Goal: Check status

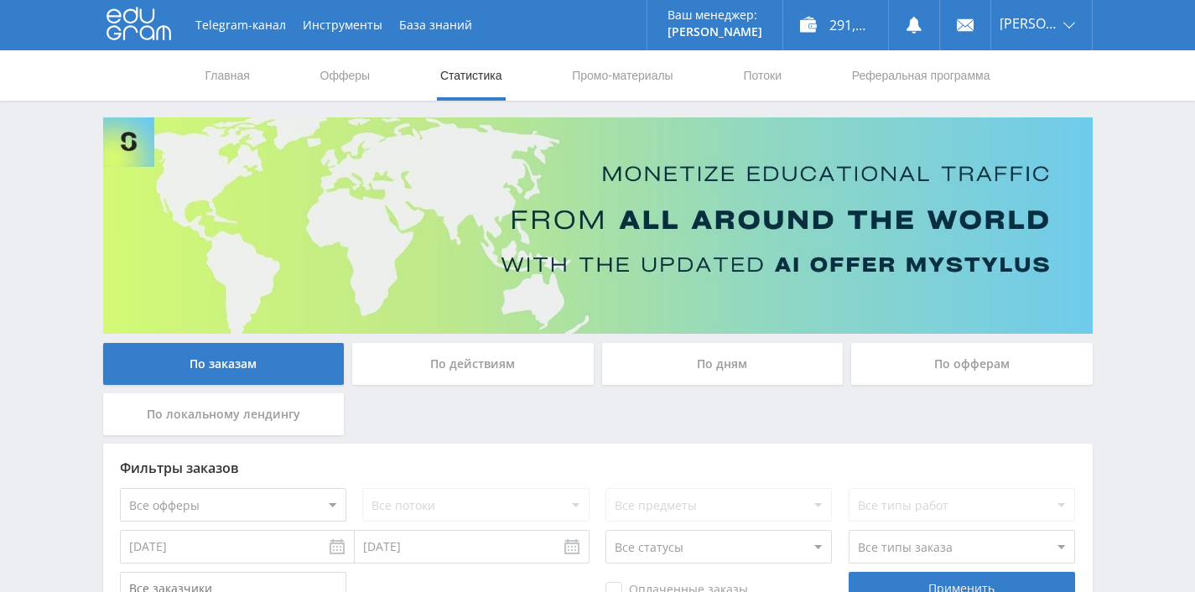
click at [712, 360] on div "По дням" at bounding box center [722, 364] width 241 height 42
click at [0, 0] on input "По дням" at bounding box center [0, 0] width 0 height 0
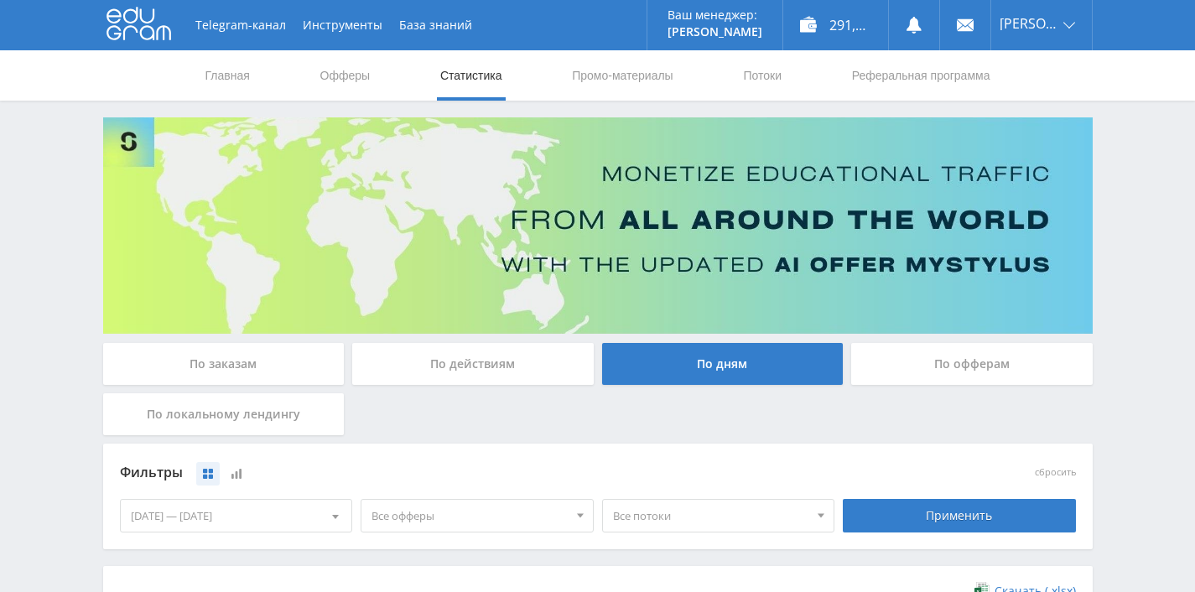
click at [215, 369] on div "По заказам" at bounding box center [223, 364] width 241 height 42
click at [0, 0] on input "По заказам" at bounding box center [0, 0] width 0 height 0
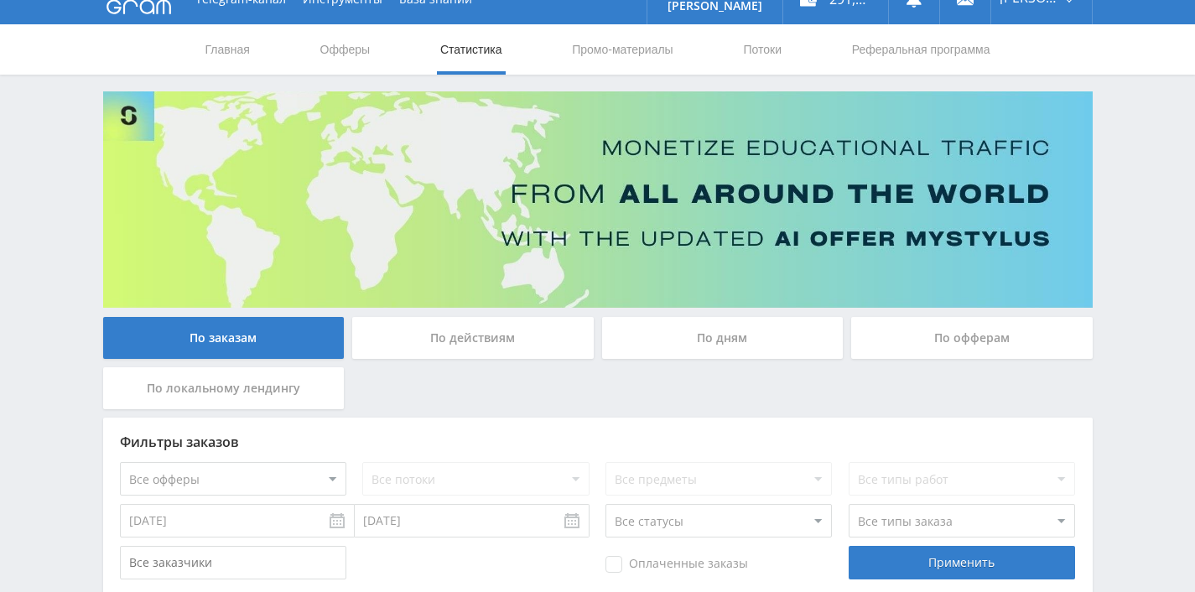
scroll to position [29, 0]
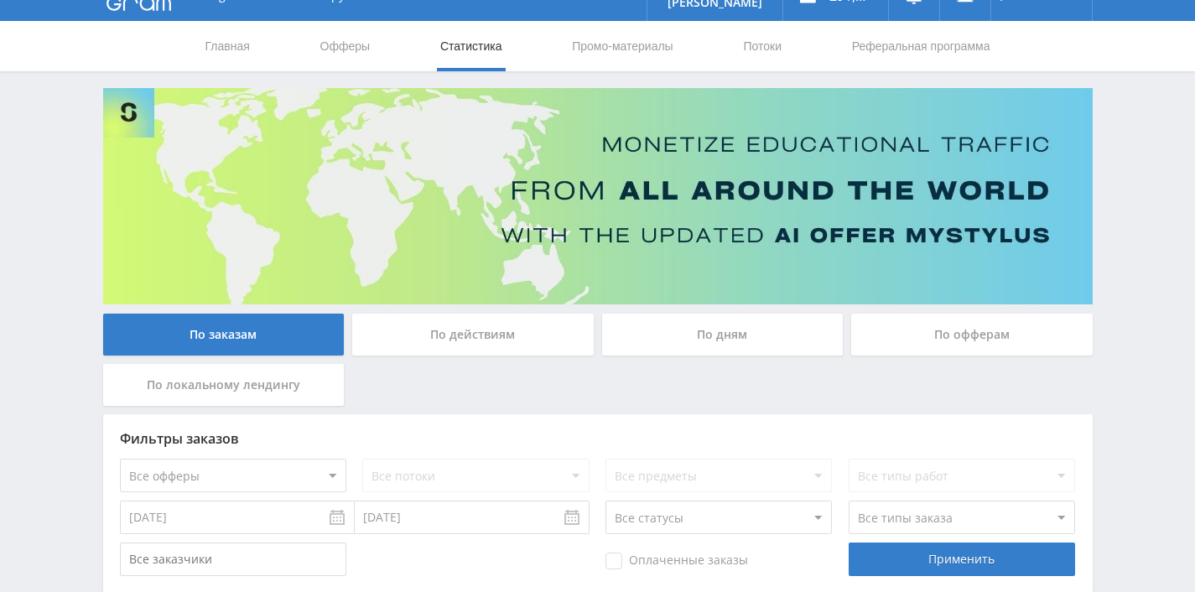
click at [742, 324] on div "По дням" at bounding box center [722, 335] width 241 height 42
click at [0, 0] on input "По дням" at bounding box center [0, 0] width 0 height 0
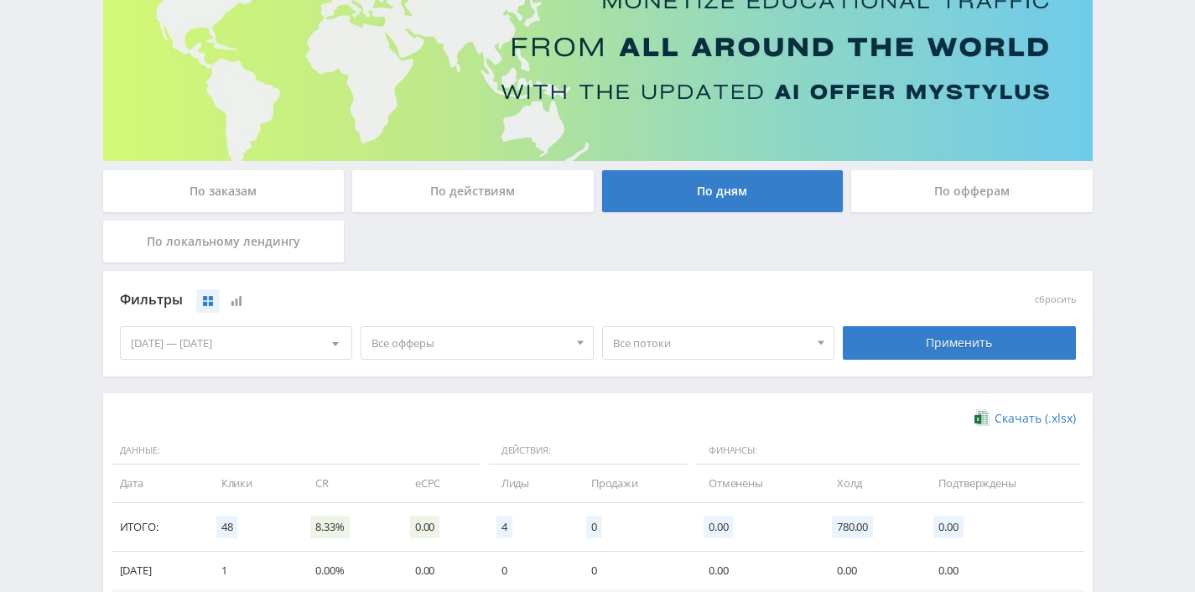
scroll to position [0, 0]
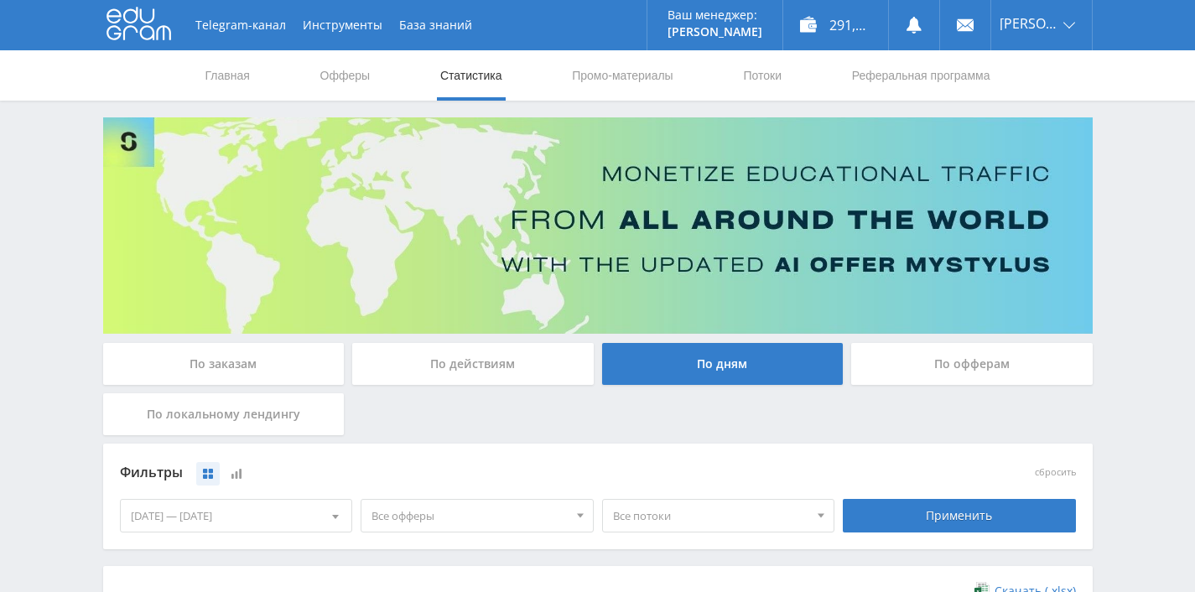
click at [270, 356] on div "По заказам" at bounding box center [223, 364] width 241 height 42
click at [0, 0] on input "По заказам" at bounding box center [0, 0] width 0 height 0
